Goal: Information Seeking & Learning: Check status

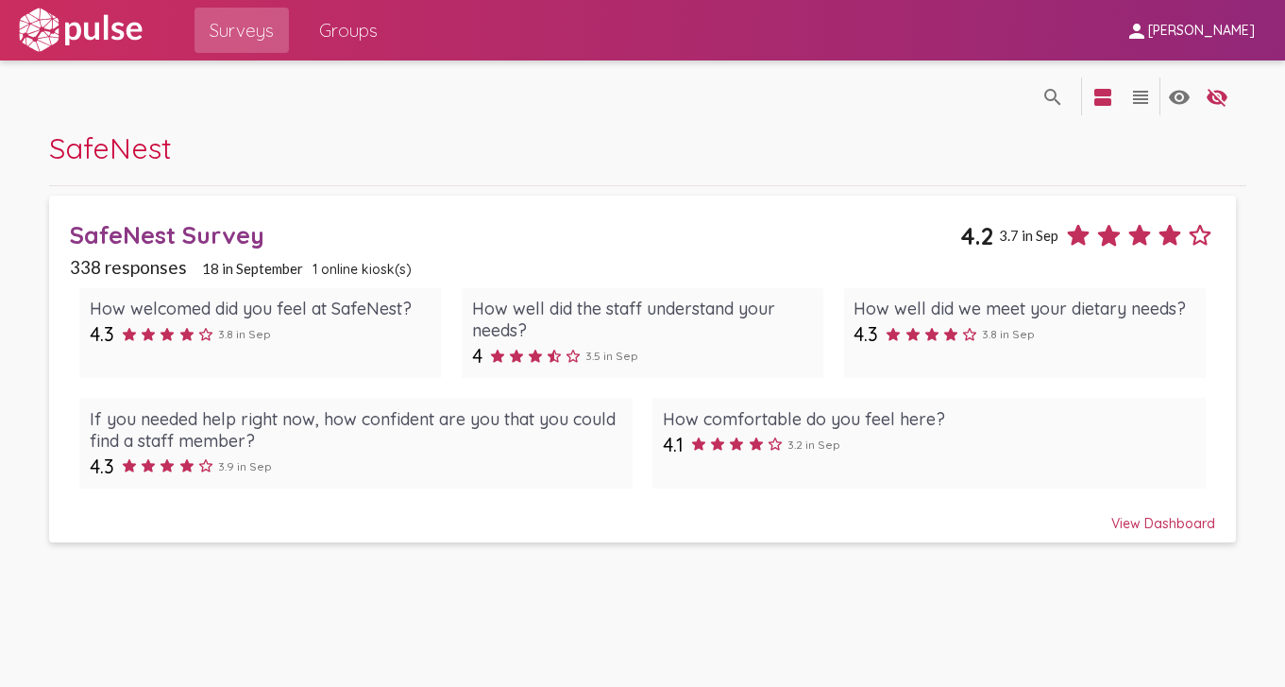
click at [352, 242] on div "SafeNest Survey" at bounding box center [516, 234] width 892 height 29
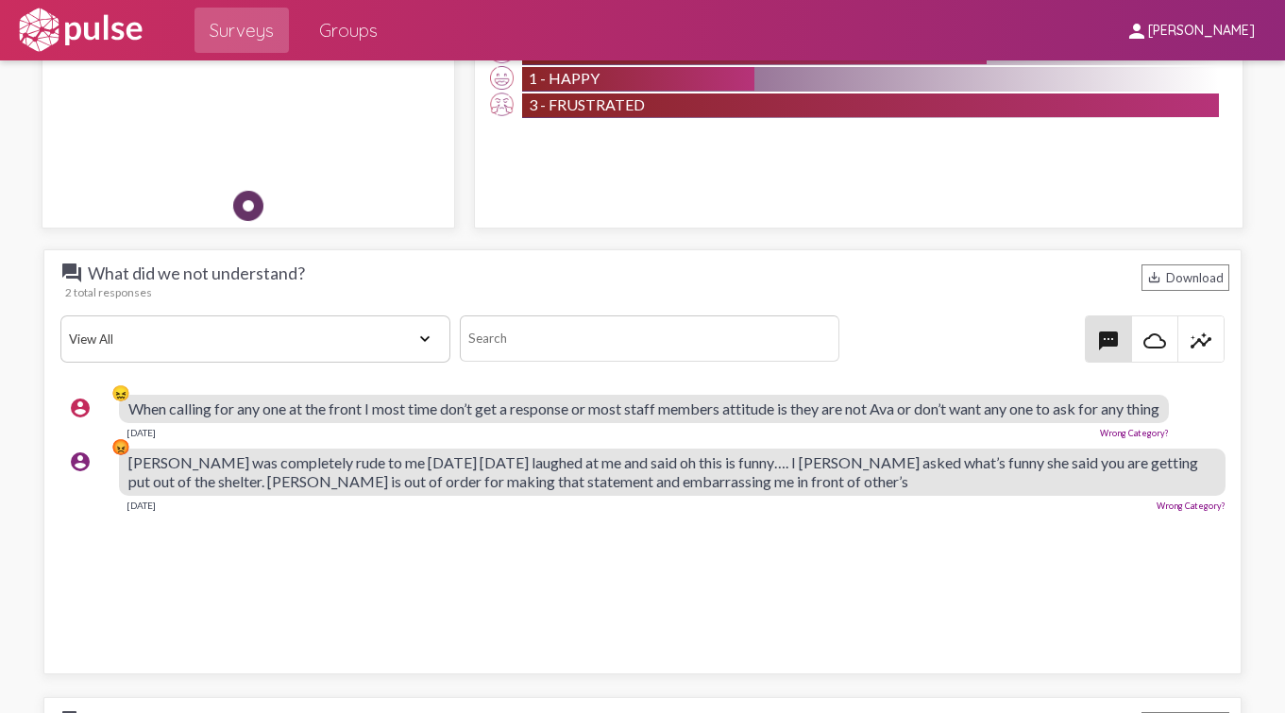
scroll to position [2306, 0]
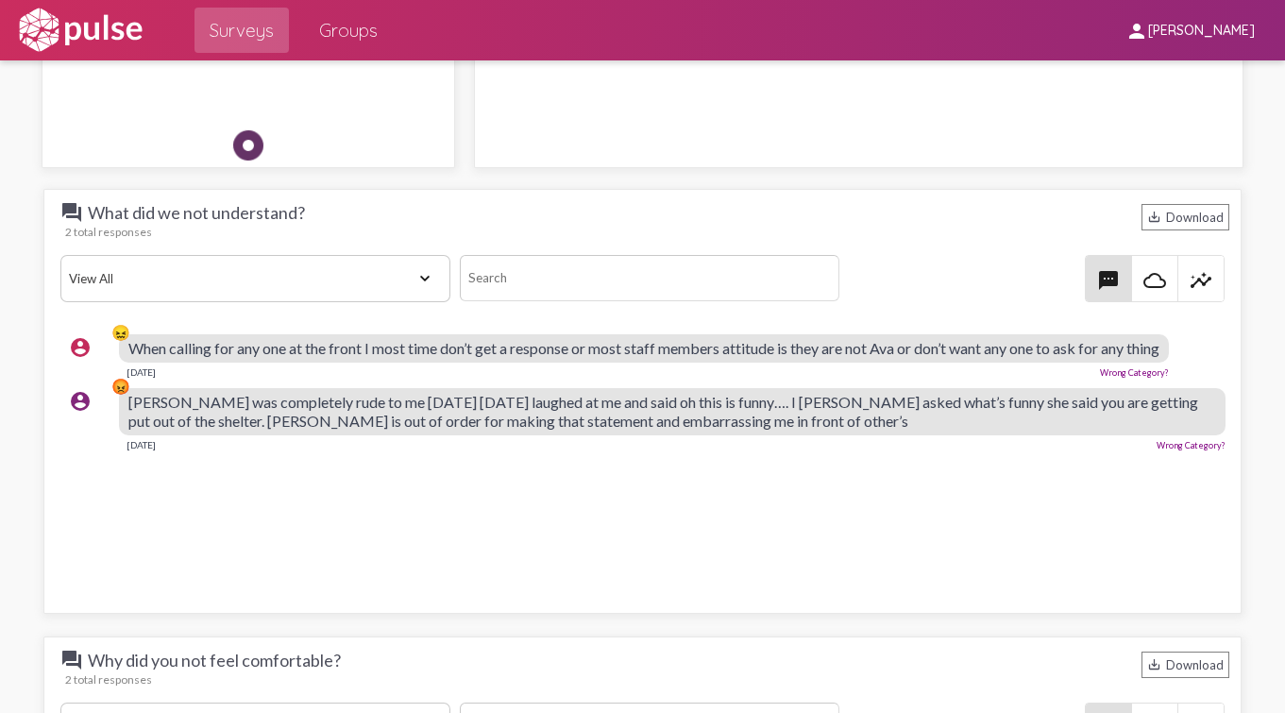
drag, startPoint x: 905, startPoint y: 424, endPoint x: 124, endPoint y: 348, distance: 784.8
click at [124, 348] on pulse-text-response-list "account_circle 😖 When calling for any one at the front I most time don’t get a …" at bounding box center [643, 392] width 1174 height 133
copy pulse-text-response-list "😖 When calling for any one at the front I most time don’t get a response or mos…"
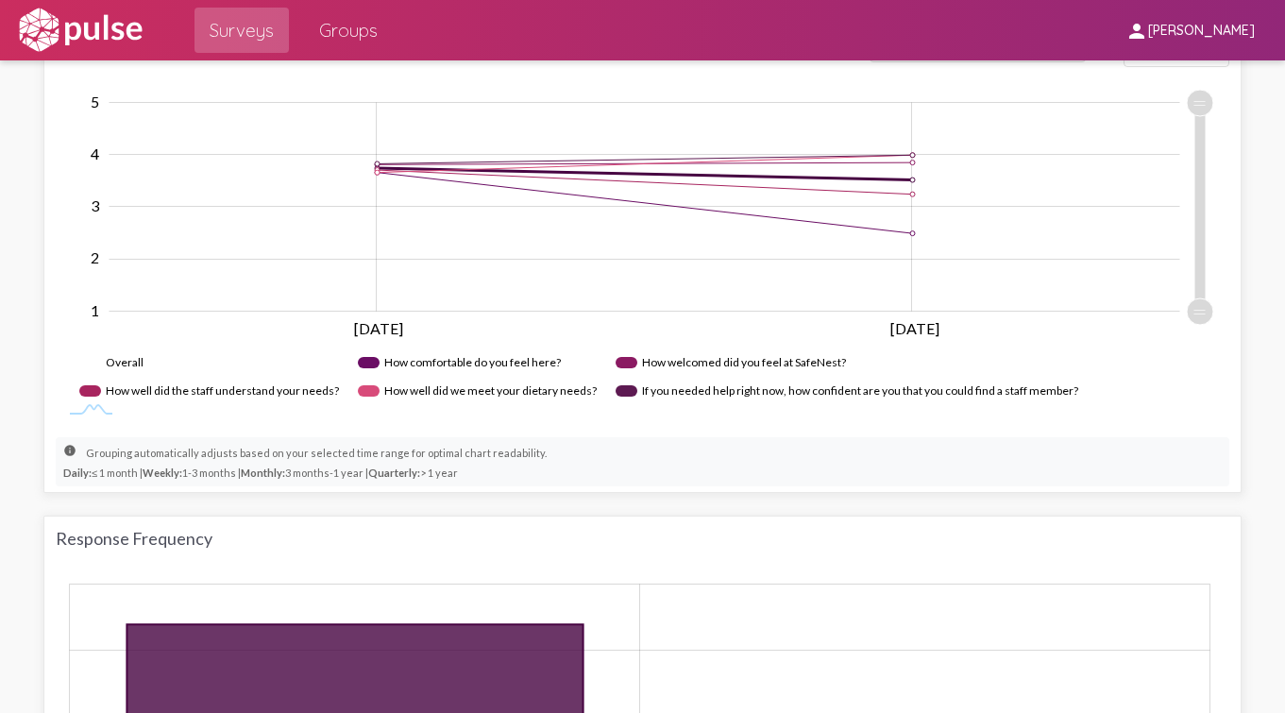
scroll to position [1120, 0]
